Goal: Task Accomplishment & Management: Use online tool/utility

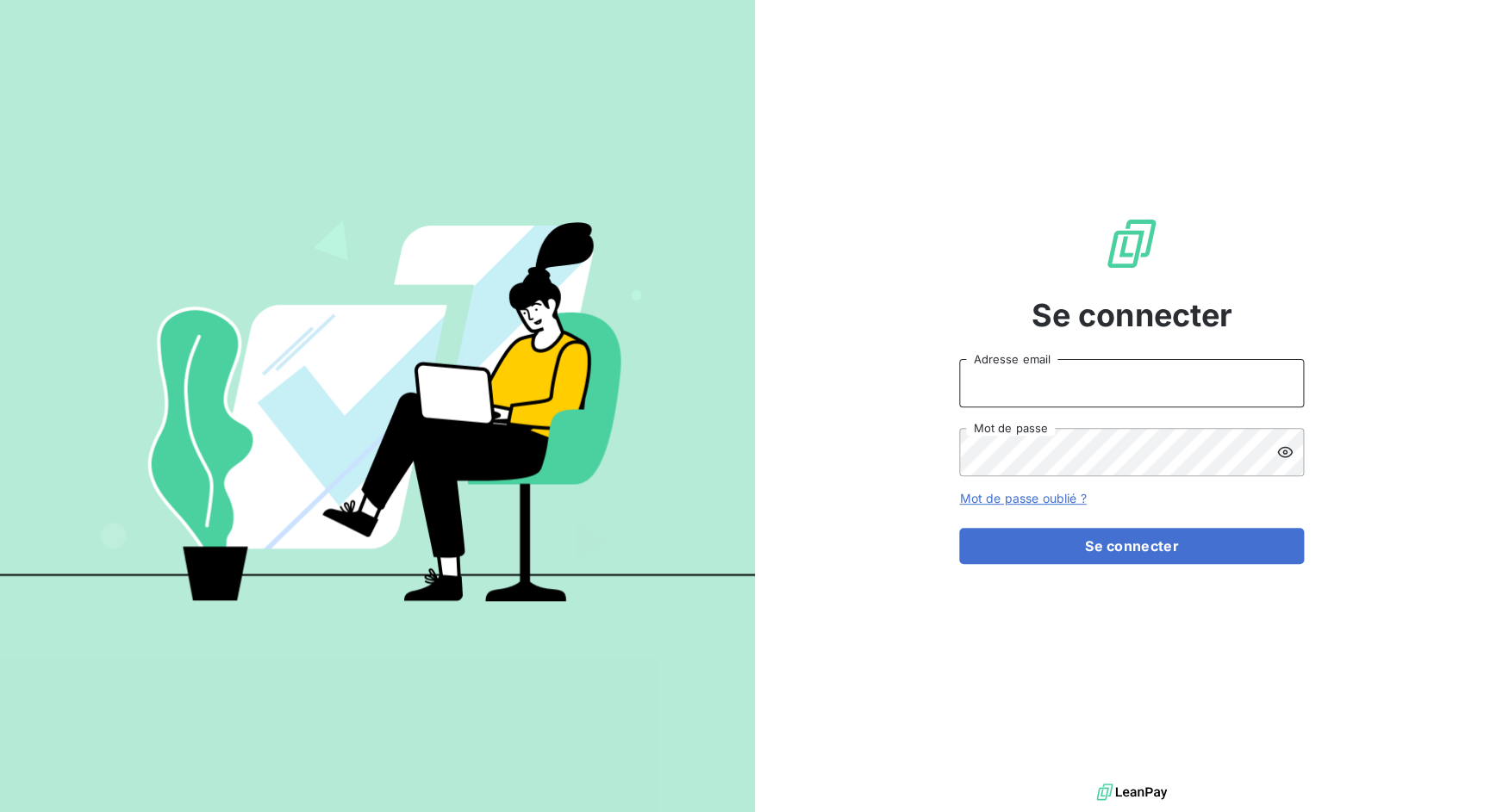
click at [1051, 391] on input "Adresse email" at bounding box center [1131, 383] width 344 height 48
drag, startPoint x: 1022, startPoint y: 387, endPoint x: 1099, endPoint y: 390, distance: 77.1
click at [1099, 390] on input "admin@3dcelo" at bounding box center [1131, 383] width 344 height 48
type input "admin@bersay"
click at [959, 528] on button "Se connecter" at bounding box center [1131, 546] width 344 height 36
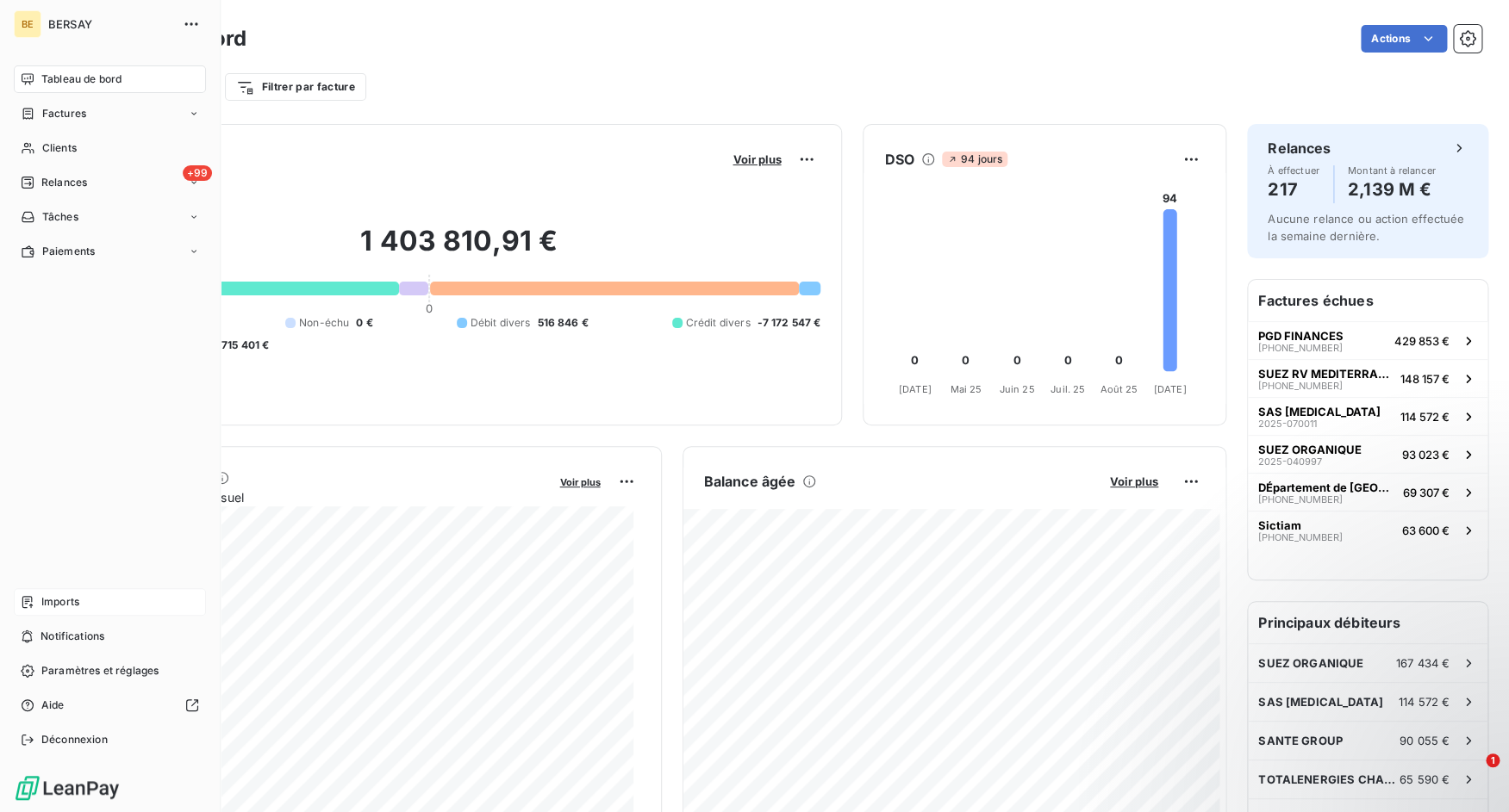
click at [14, 609] on div "Imports" at bounding box center [109, 602] width 192 height 28
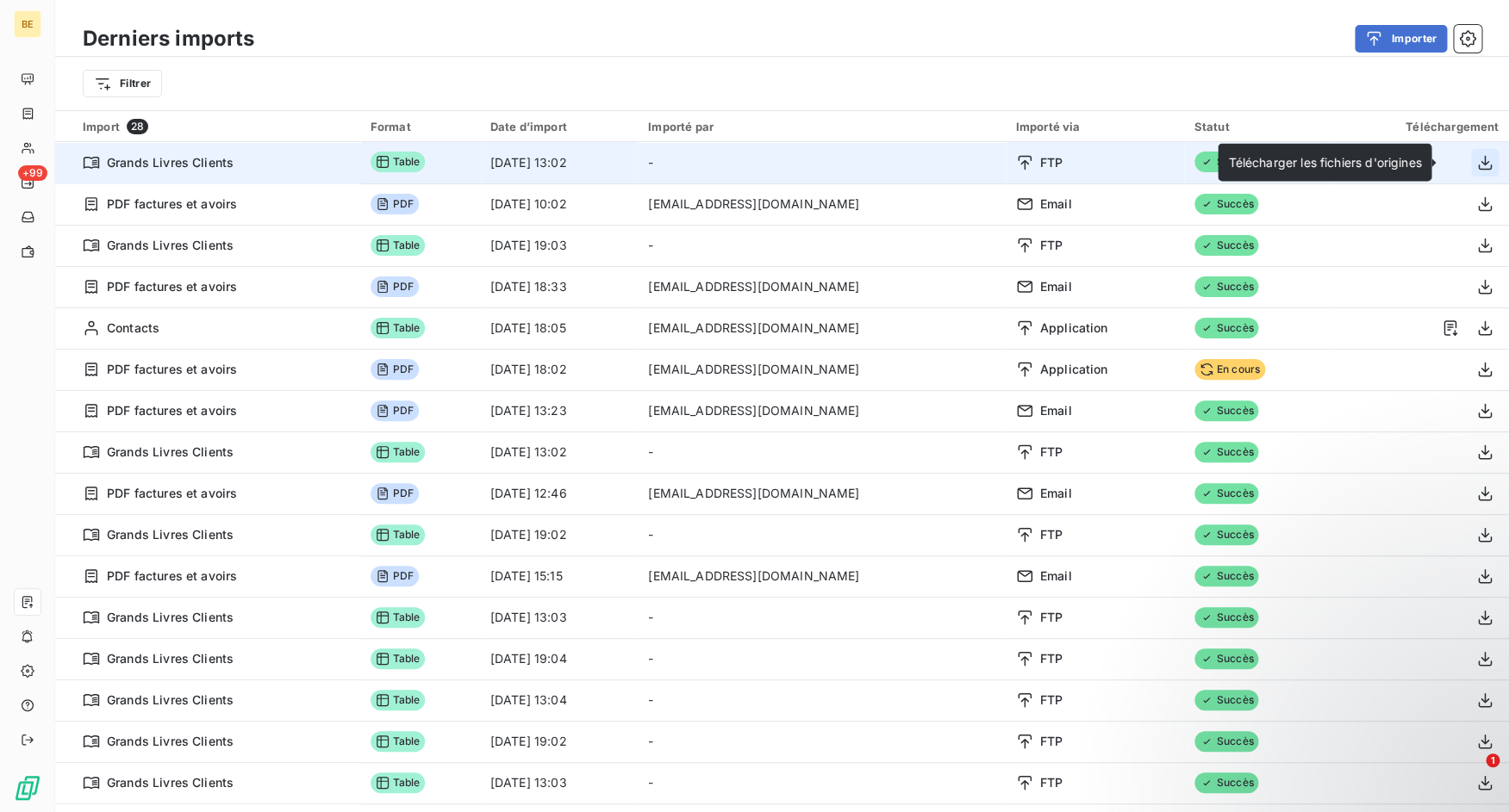
click at [1476, 165] on icon "button" at bounding box center [1484, 163] width 17 height 17
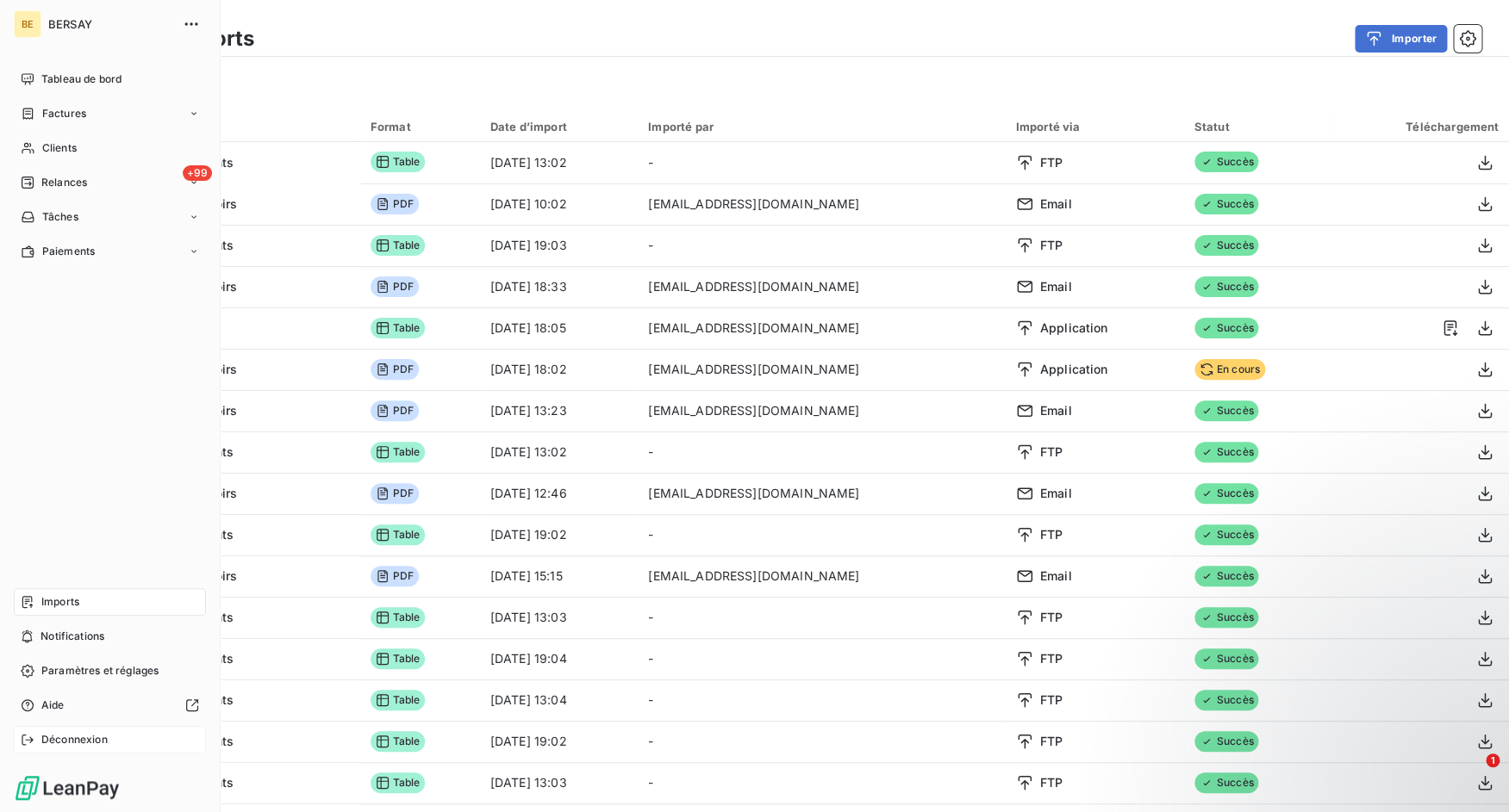
click at [40, 731] on div "Déconnexion" at bounding box center [109, 739] width 192 height 28
